Goal: Use online tool/utility: Utilize a website feature to perform a specific function

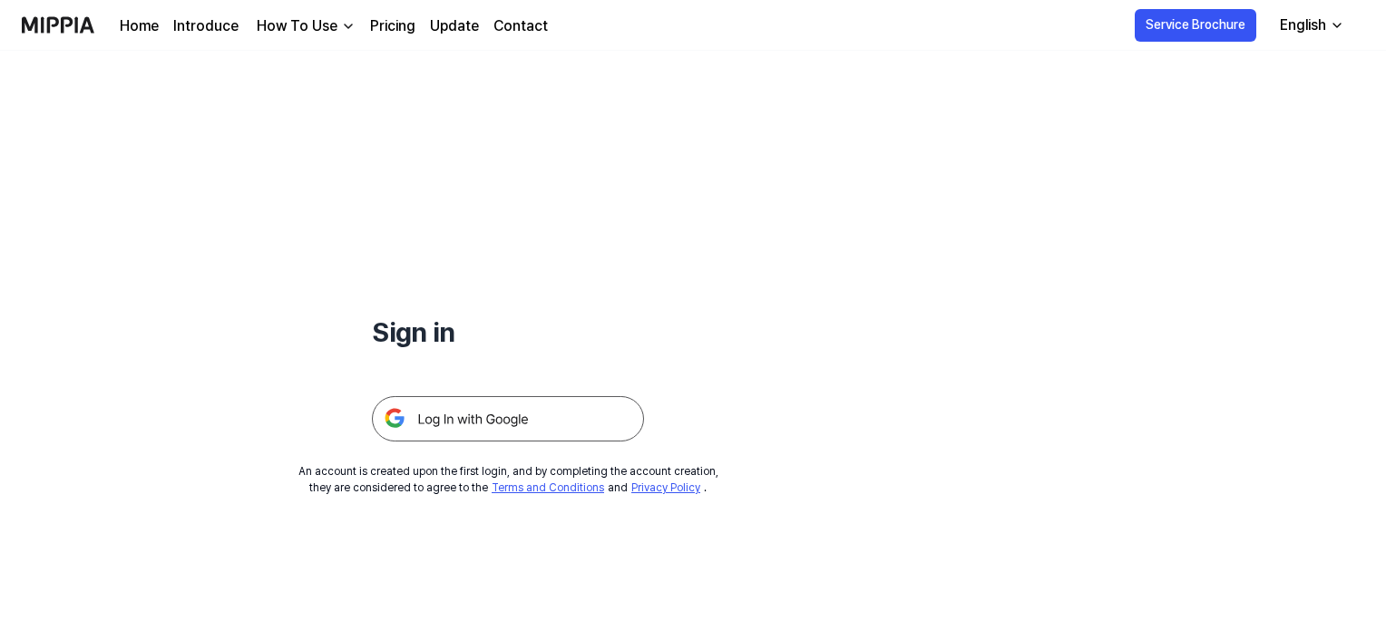
click at [566, 420] on img at bounding box center [508, 418] width 272 height 45
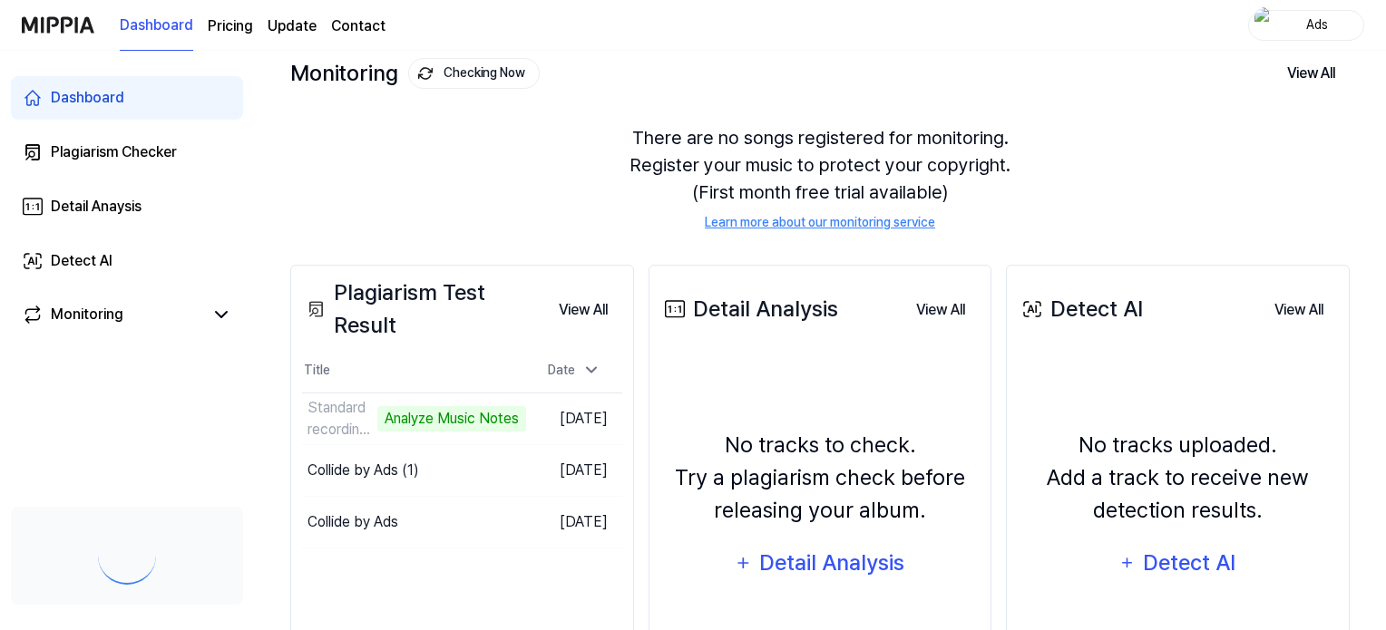
scroll to position [154, 0]
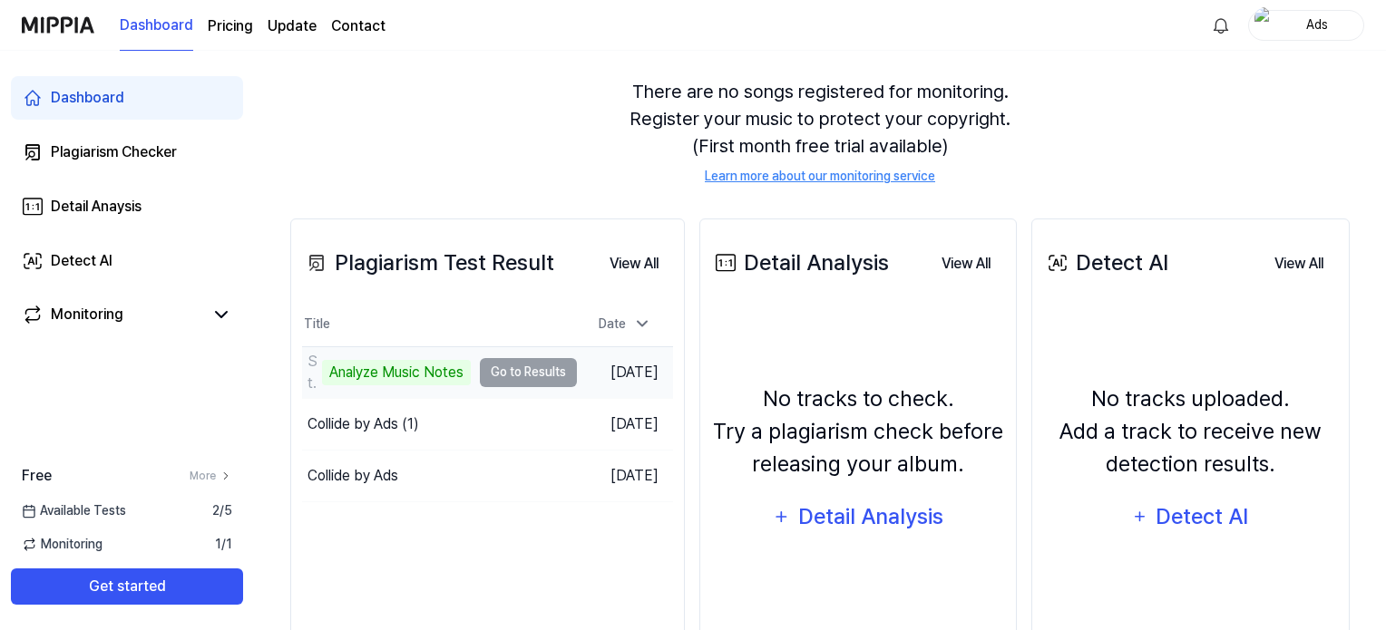
click at [447, 377] on div "Analyze Music Notes" at bounding box center [396, 372] width 149 height 25
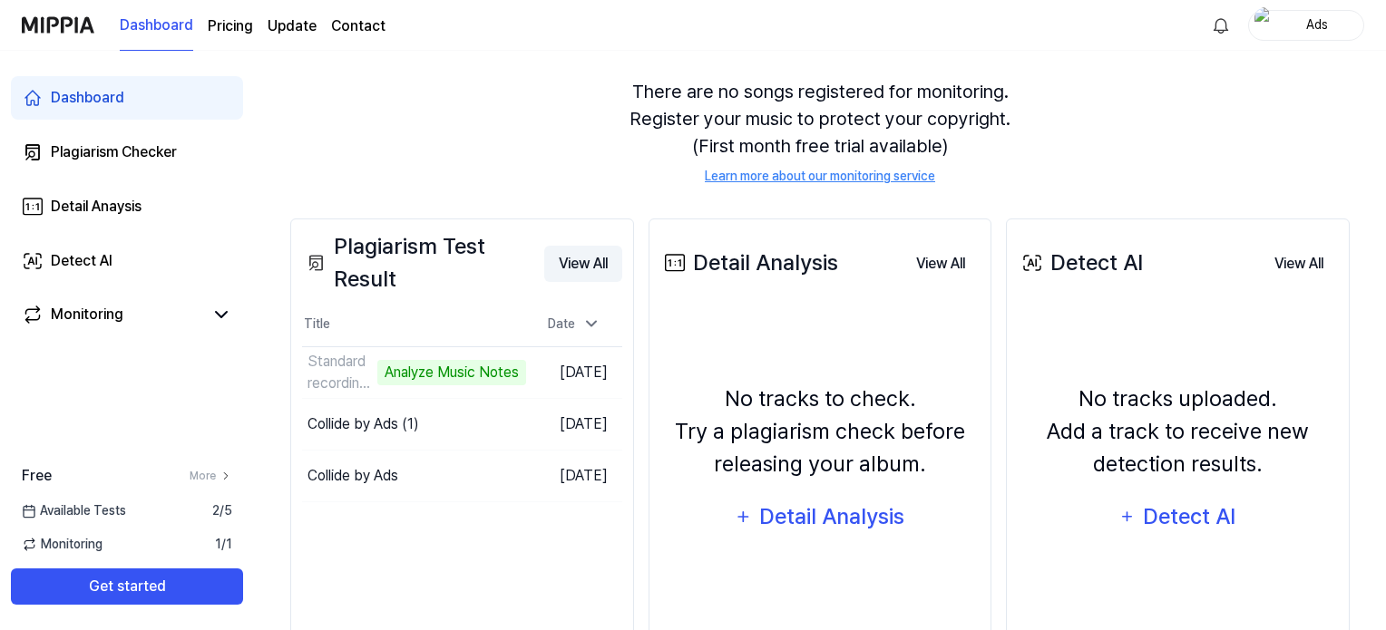
click at [580, 263] on button "View All" at bounding box center [583, 264] width 78 height 36
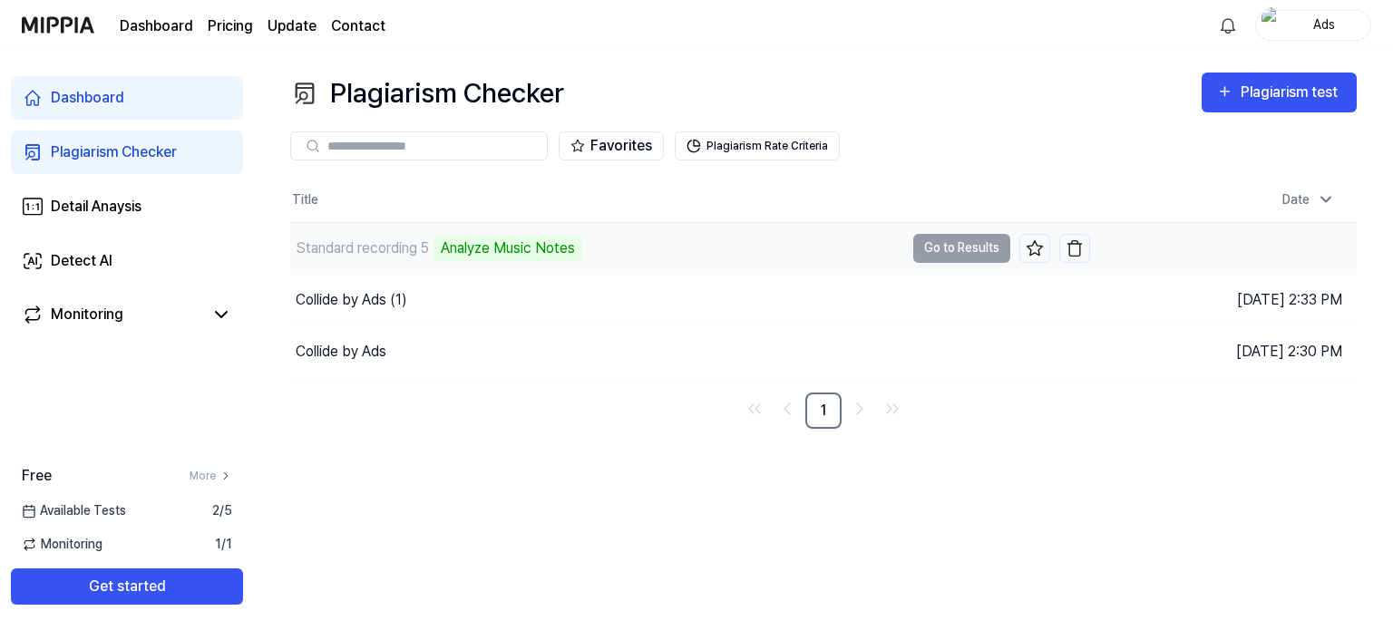
click at [976, 251] on td "Standard recording 5 Analyze Music Notes Go to Results" at bounding box center [690, 248] width 800 height 51
click at [538, 251] on div "Analyze Music Notes" at bounding box center [507, 248] width 149 height 25
click at [609, 240] on div "Standard recording 5 Analyze Music Notes" at bounding box center [597, 248] width 614 height 51
